Goal: Check status: Check status

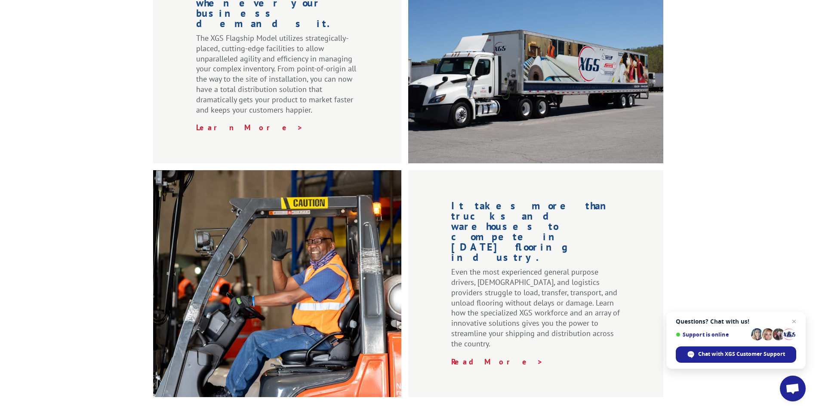
scroll to position [1161, 0]
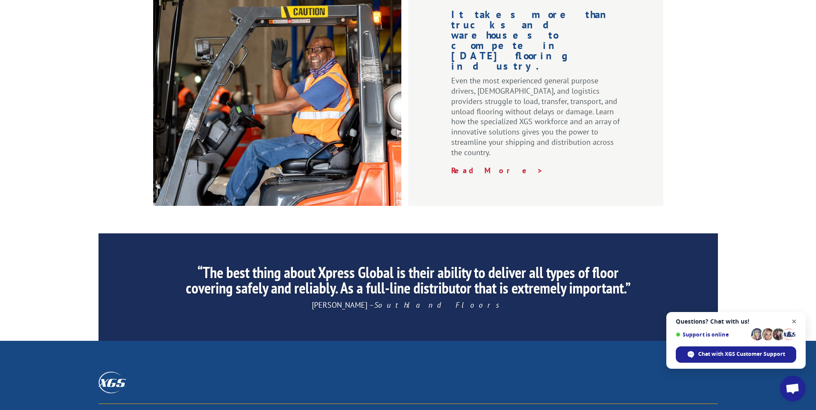
click at [791, 320] on span "Close chat" at bounding box center [794, 321] width 11 height 11
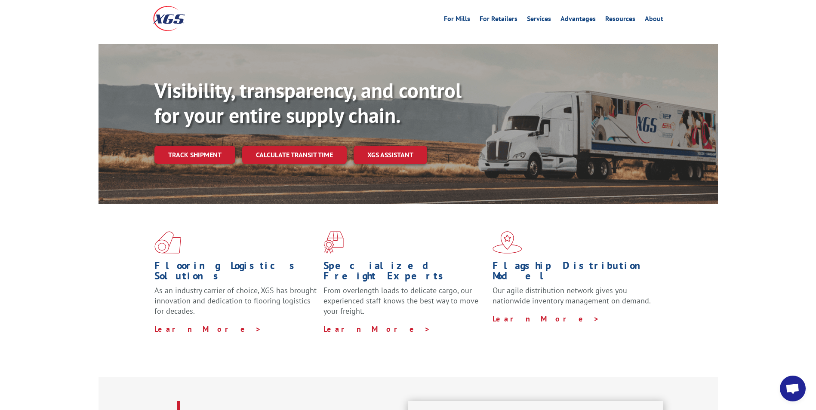
scroll to position [0, 0]
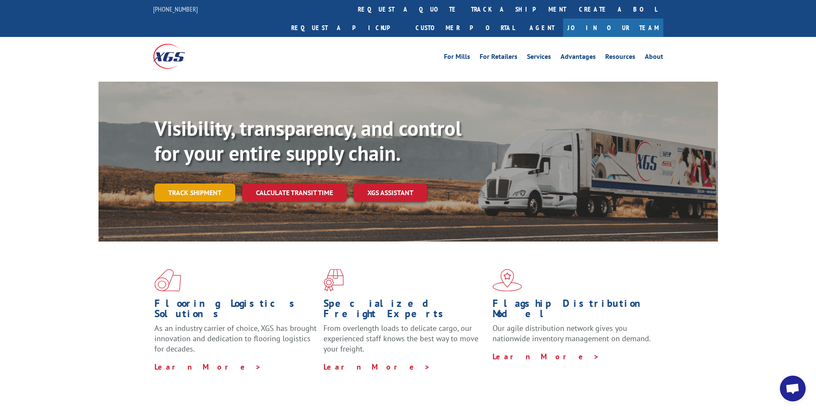
click at [190, 184] on link "Track shipment" at bounding box center [194, 193] width 81 height 18
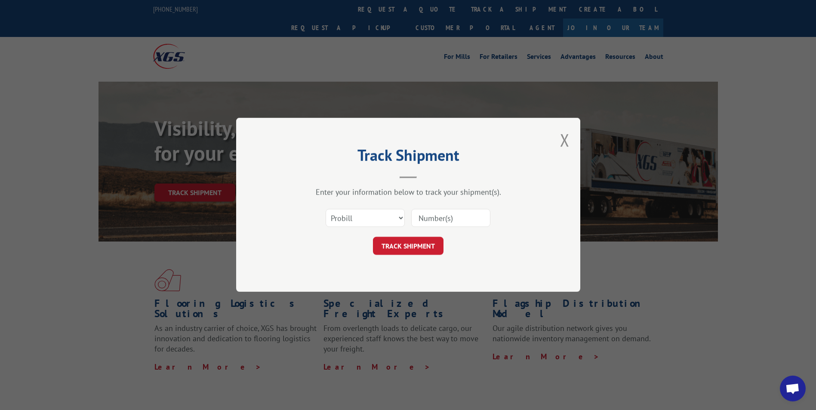
click at [433, 220] on input at bounding box center [450, 218] width 79 height 18
paste input "17235238"
type input "17235238"
click at [396, 249] on button "TRACK SHIPMENT" at bounding box center [408, 246] width 71 height 18
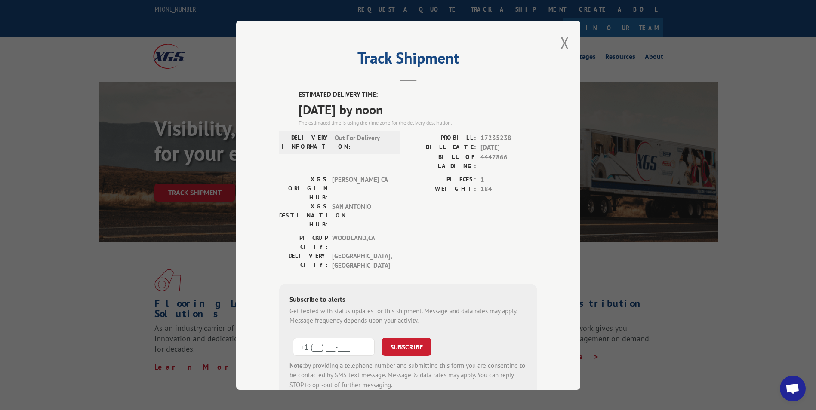
click at [337, 338] on input "+1 (___) ___-____" at bounding box center [334, 347] width 82 height 18
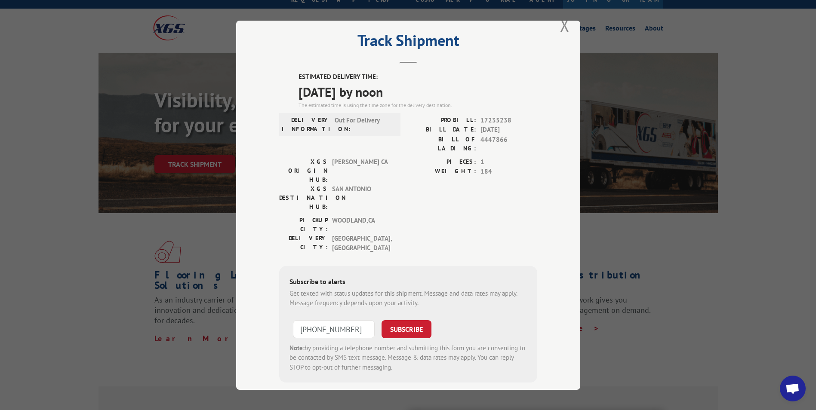
scroll to position [86, 0]
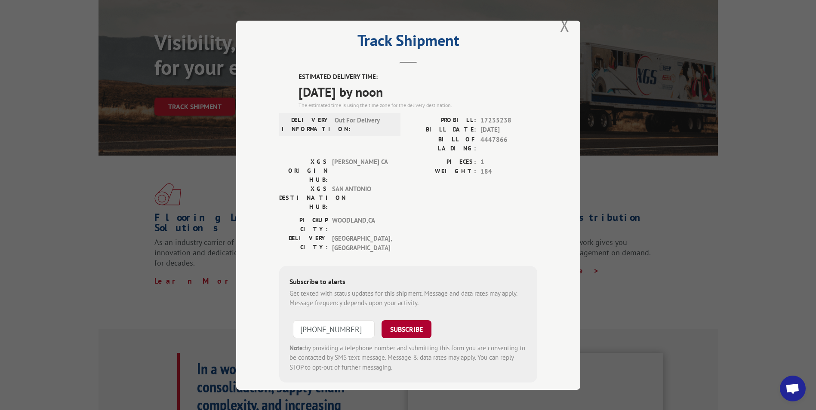
type input "[PHONE_NUMBER]"
click at [411, 320] on button "SUBSCRIBE" at bounding box center [406, 329] width 50 height 18
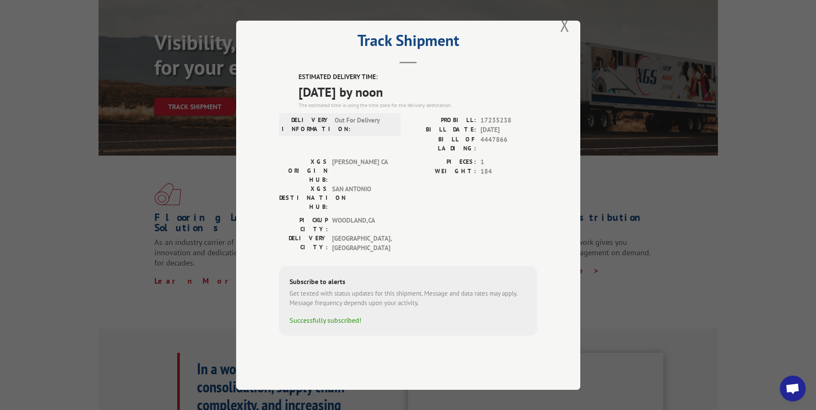
scroll to position [0, 0]
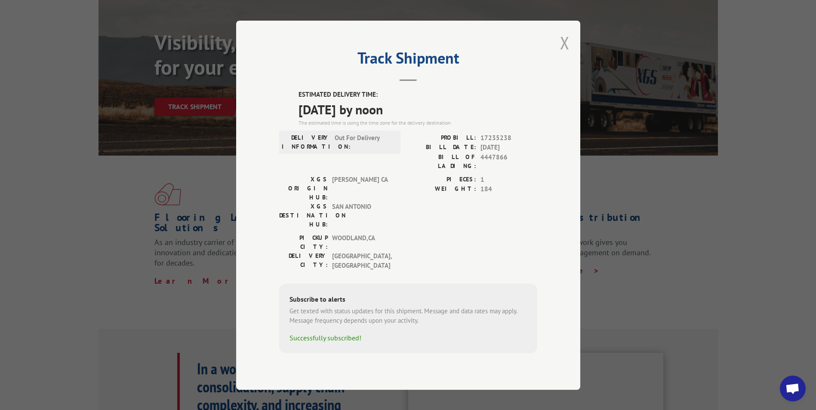
click at [565, 54] on button "Close modal" at bounding box center [564, 42] width 9 height 23
